Goal: Complete application form: Complete application form

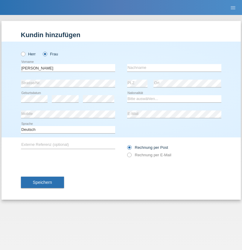
type input "[PERSON_NAME]"
click at [174, 68] on input "text" at bounding box center [174, 67] width 94 height 7
type input "[PERSON_NAME]"
select select "PT"
select select "C"
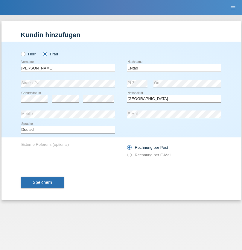
select select "01"
select select "09"
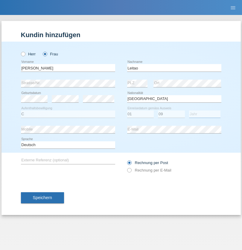
select select "2011"
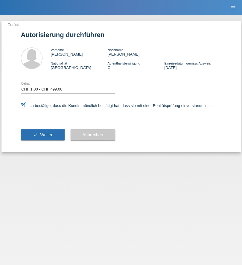
select select "1"
click at [42, 135] on span "Weiter" at bounding box center [46, 135] width 12 height 5
